Goal: Information Seeking & Learning: Learn about a topic

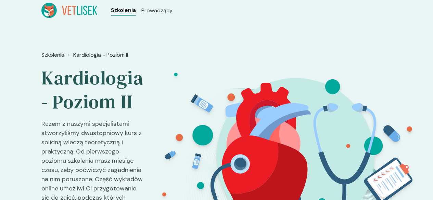
click at [111, 13] on span "Szkolenia" at bounding box center [123, 10] width 25 height 8
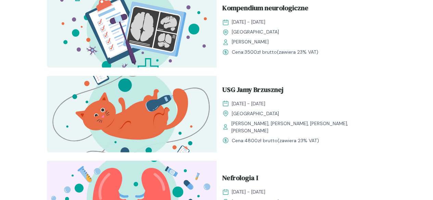
scroll to position [602, 0]
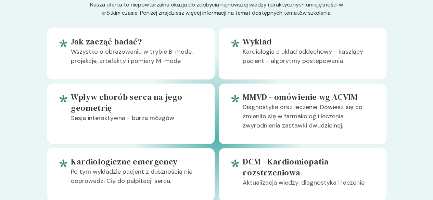
scroll to position [424, 0]
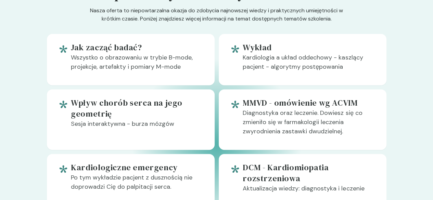
drag, startPoint x: 431, startPoint y: 52, endPoint x: 437, endPoint y: 54, distance: 7.1
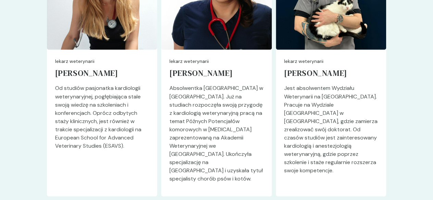
scroll to position [1881, 0]
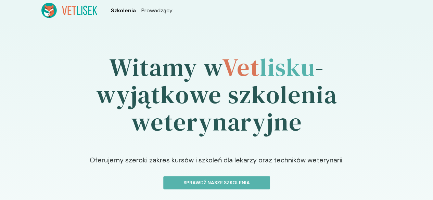
click at [111, 8] on span "Szkolenia" at bounding box center [123, 10] width 25 height 8
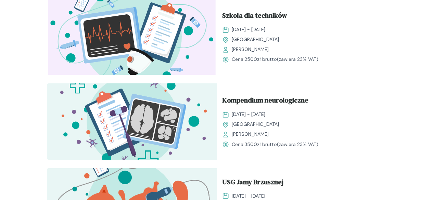
scroll to position [535, 0]
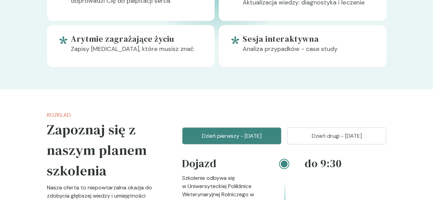
scroll to position [602, 0]
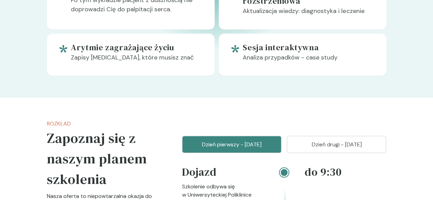
click at [377, 140] on p "Dzień drugi - [DATE]" at bounding box center [336, 144] width 82 height 8
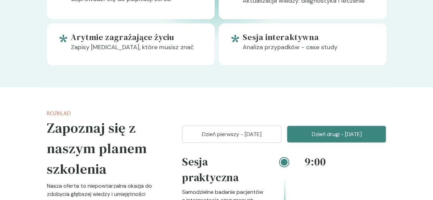
scroll to position [610, 0]
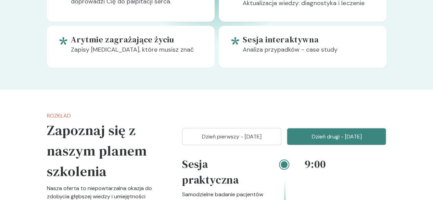
click at [269, 128] on button "Dzień pierwszy - [DATE]" at bounding box center [231, 136] width 99 height 17
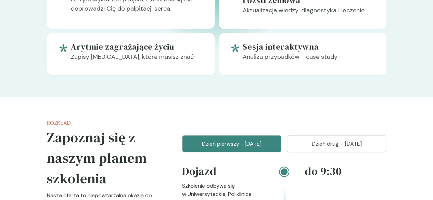
scroll to position [600, 0]
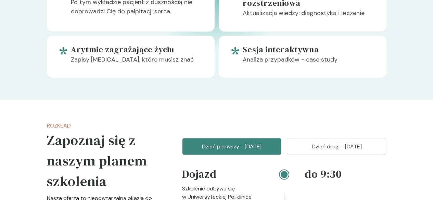
click at [378, 138] on button "Dzień drugi - [DATE]" at bounding box center [336, 146] width 99 height 17
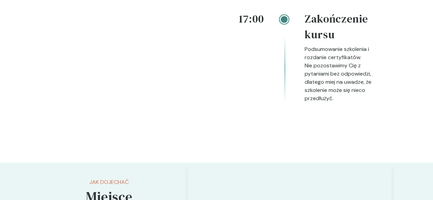
scroll to position [0, 0]
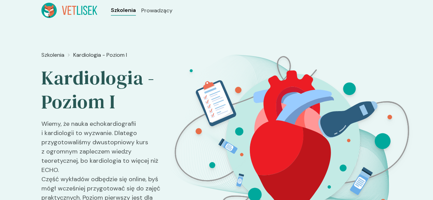
click at [111, 11] on span "Szkolenia" at bounding box center [123, 10] width 25 height 8
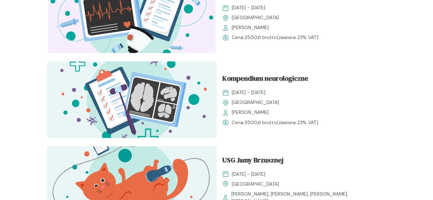
scroll to position [533, 0]
